Goal: Transaction & Acquisition: Purchase product/service

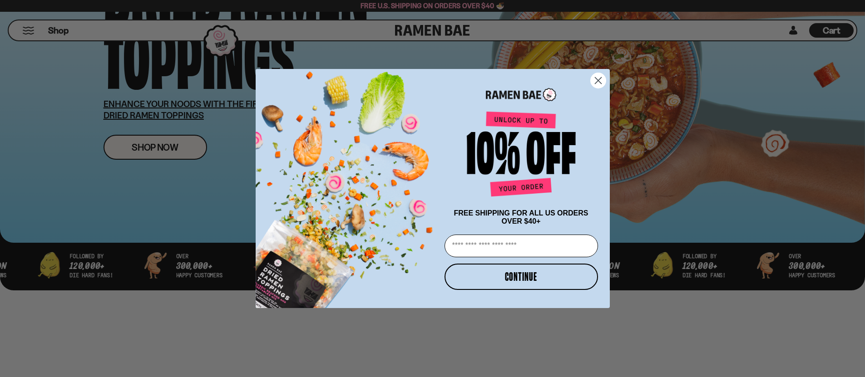
scroll to position [372, 0]
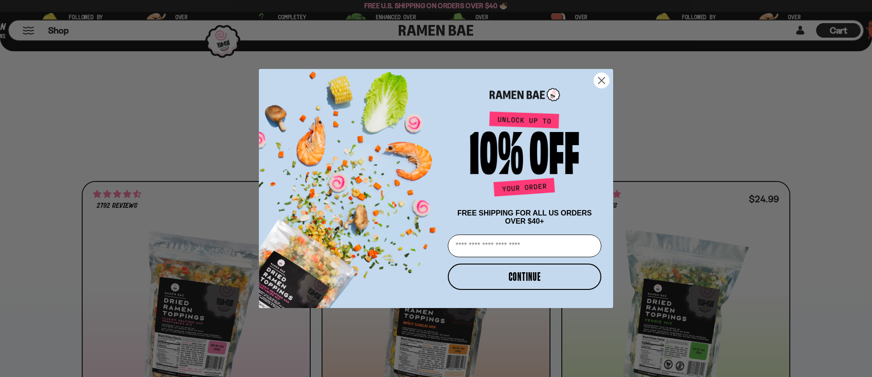
click at [601, 81] on circle "Close dialog" at bounding box center [601, 80] width 15 height 15
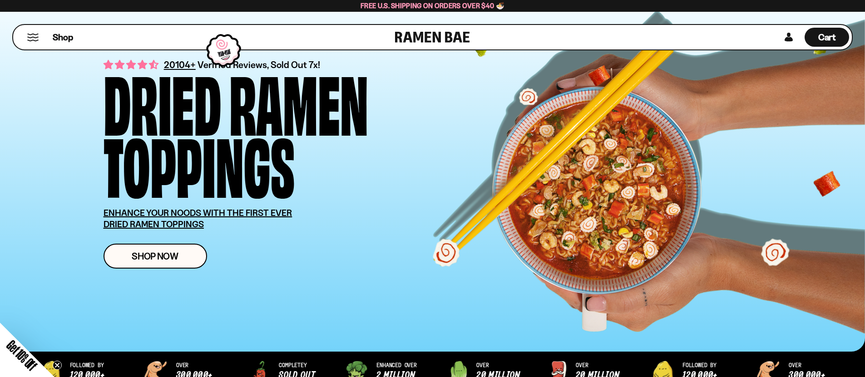
scroll to position [0, 0]
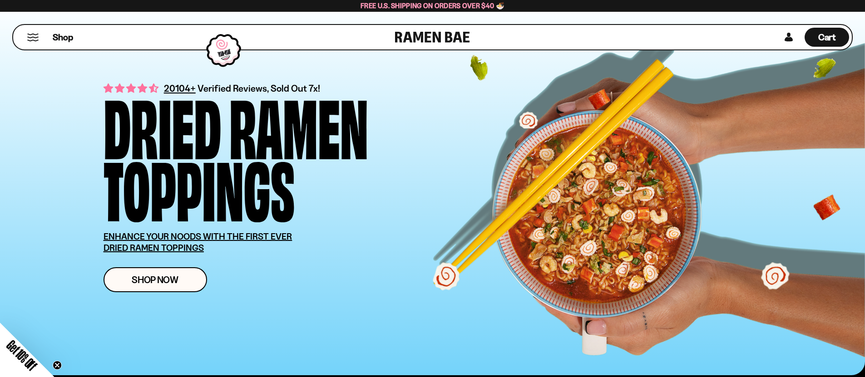
click at [29, 34] on button "Mobile Menu Trigger" at bounding box center [33, 38] width 12 height 8
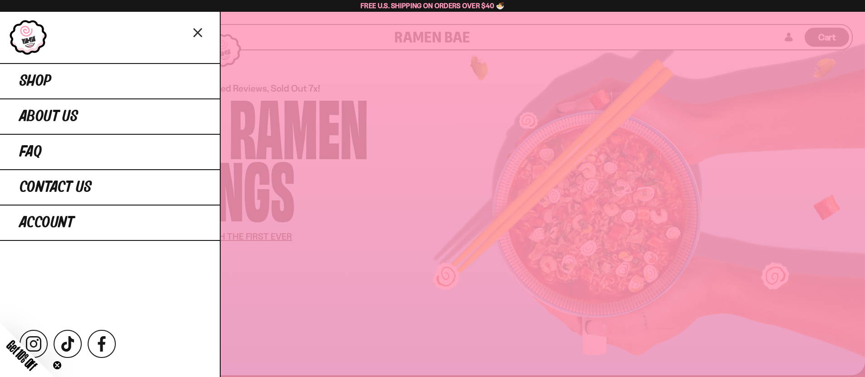
click at [199, 31] on icon "Close menu" at bounding box center [197, 33] width 7 height 8
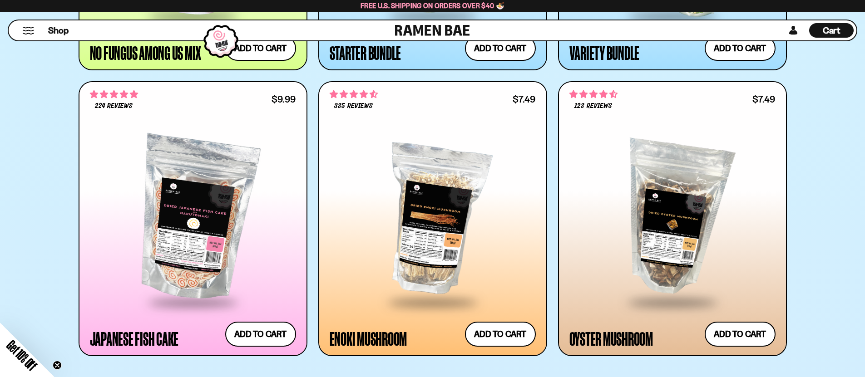
scroll to position [1356, 0]
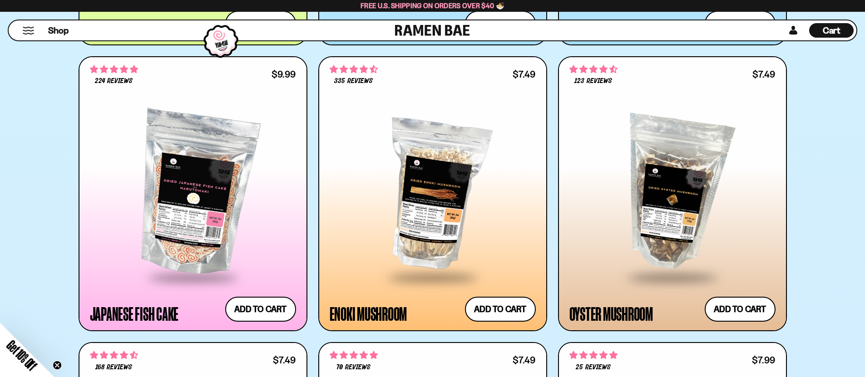
click at [453, 207] on div at bounding box center [433, 193] width 206 height 165
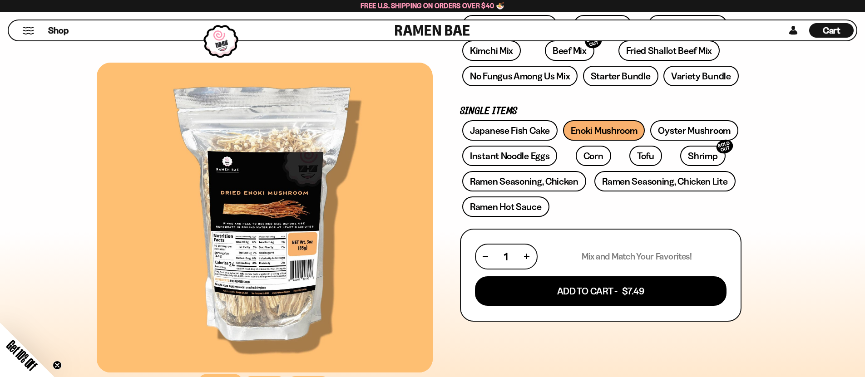
scroll to position [183, 0]
